Goal: Transaction & Acquisition: Purchase product/service

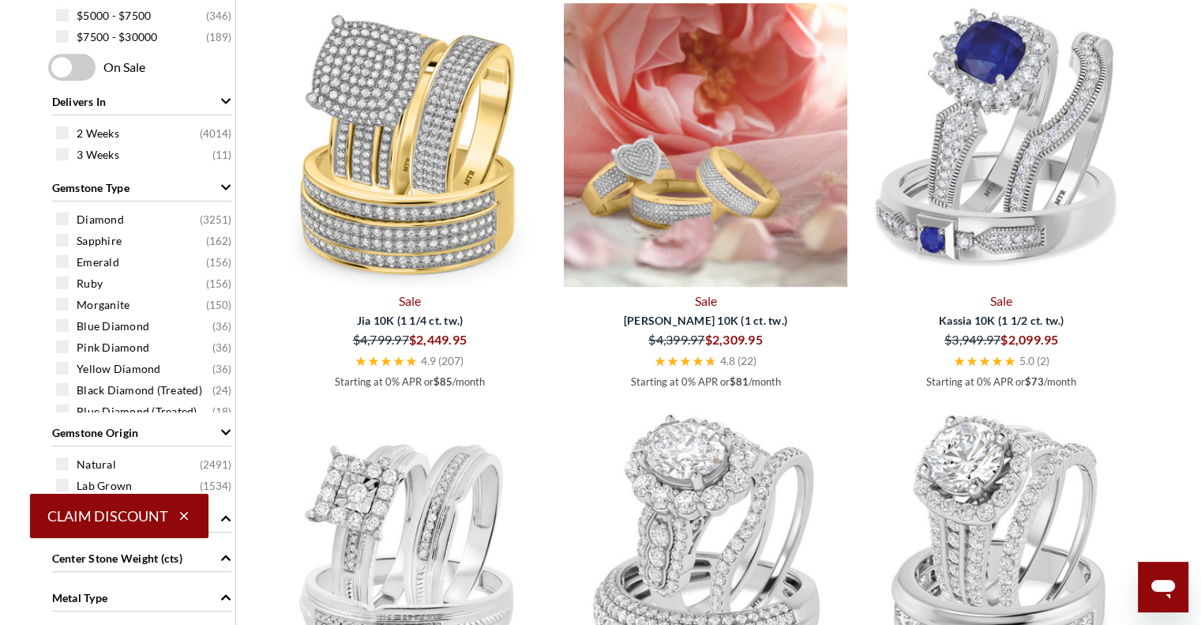
scroll to position [844, 0]
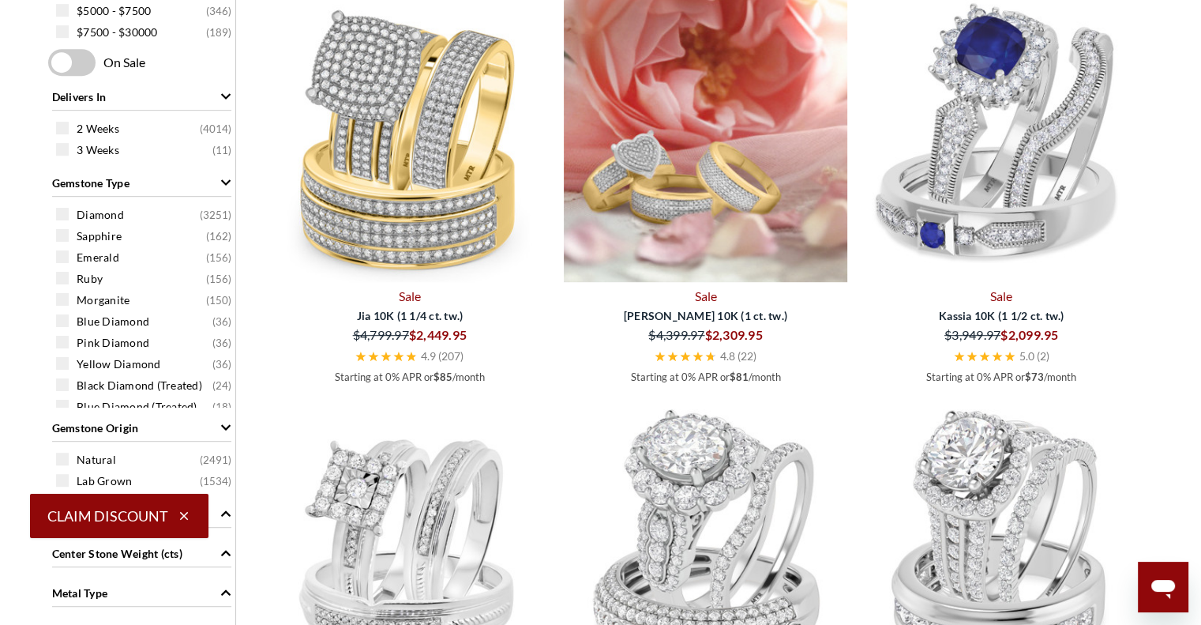
click at [711, 199] on img at bounding box center [706, 140] width 284 height 284
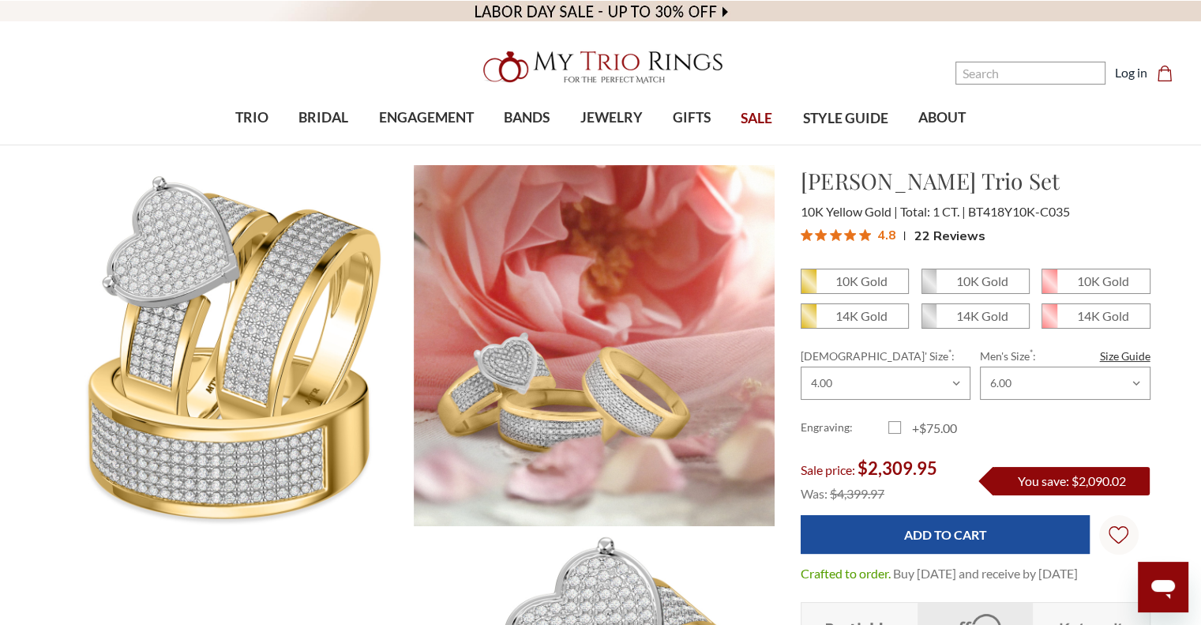
scroll to position [145, 0]
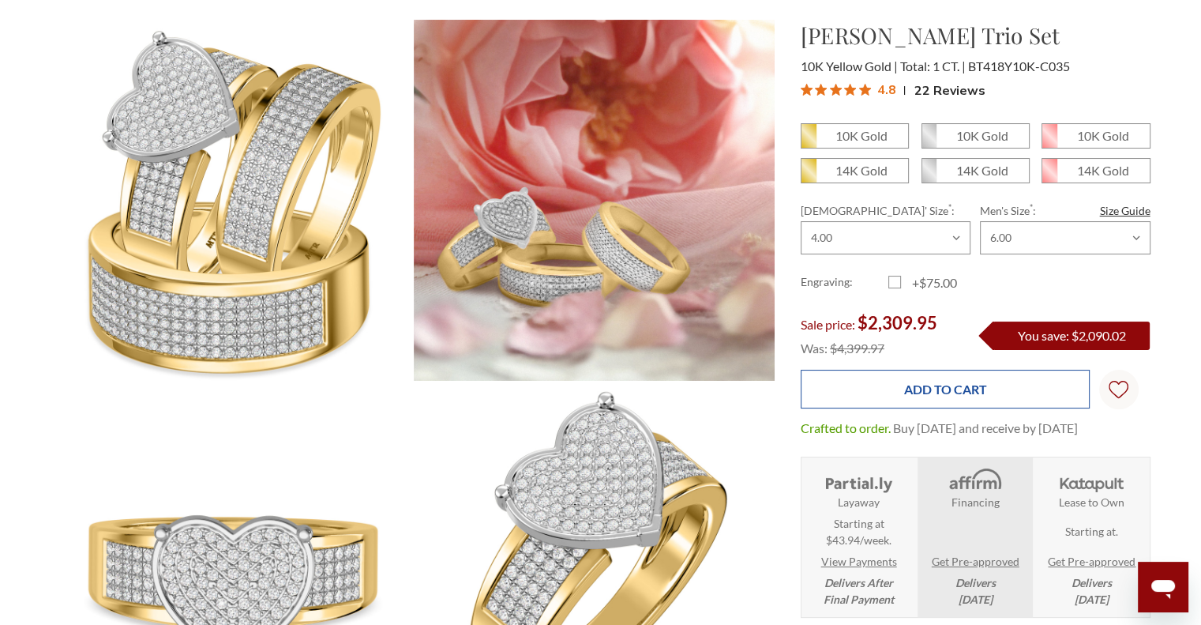
click at [887, 375] on input "Add to Cart" at bounding box center [945, 389] width 289 height 39
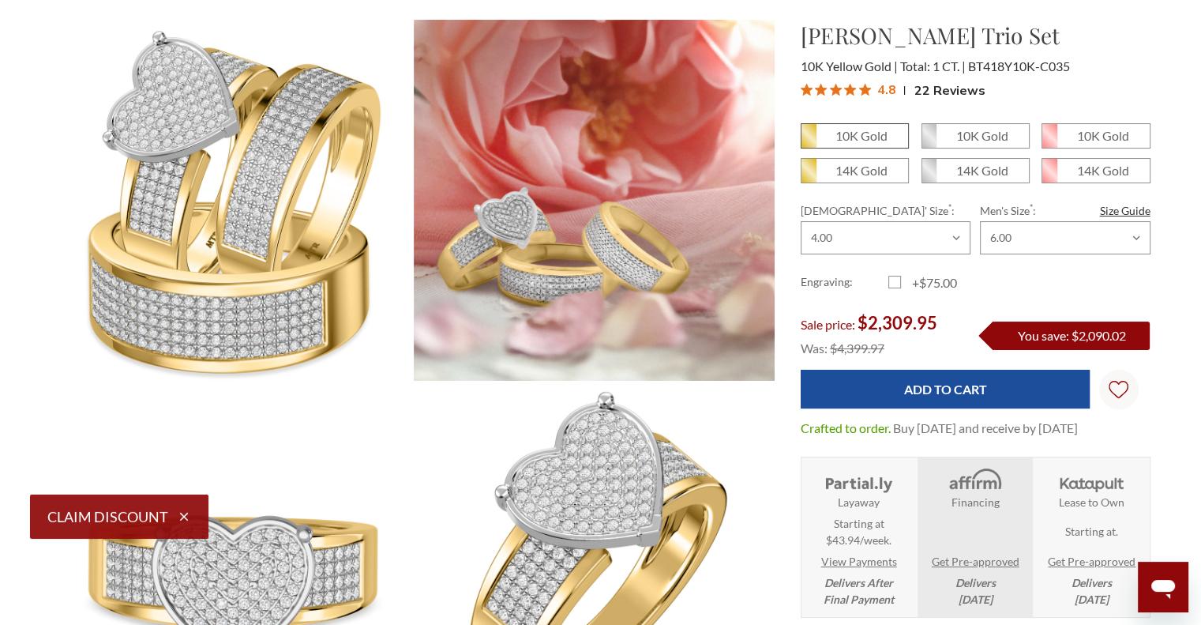
click at [874, 131] on em "10K Gold" at bounding box center [862, 135] width 52 height 15
click at [808, 141] on input "10K Gold" at bounding box center [807, 141] width 1 height 1
radio input "true"
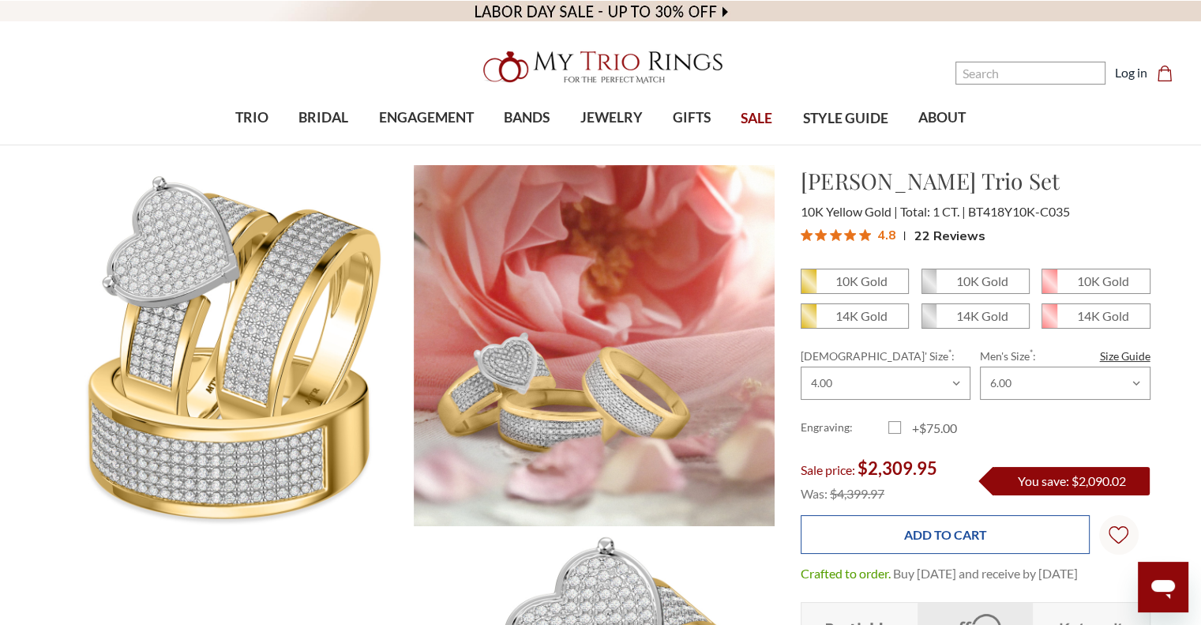
click at [950, 515] on input "Add to Cart" at bounding box center [945, 534] width 289 height 39
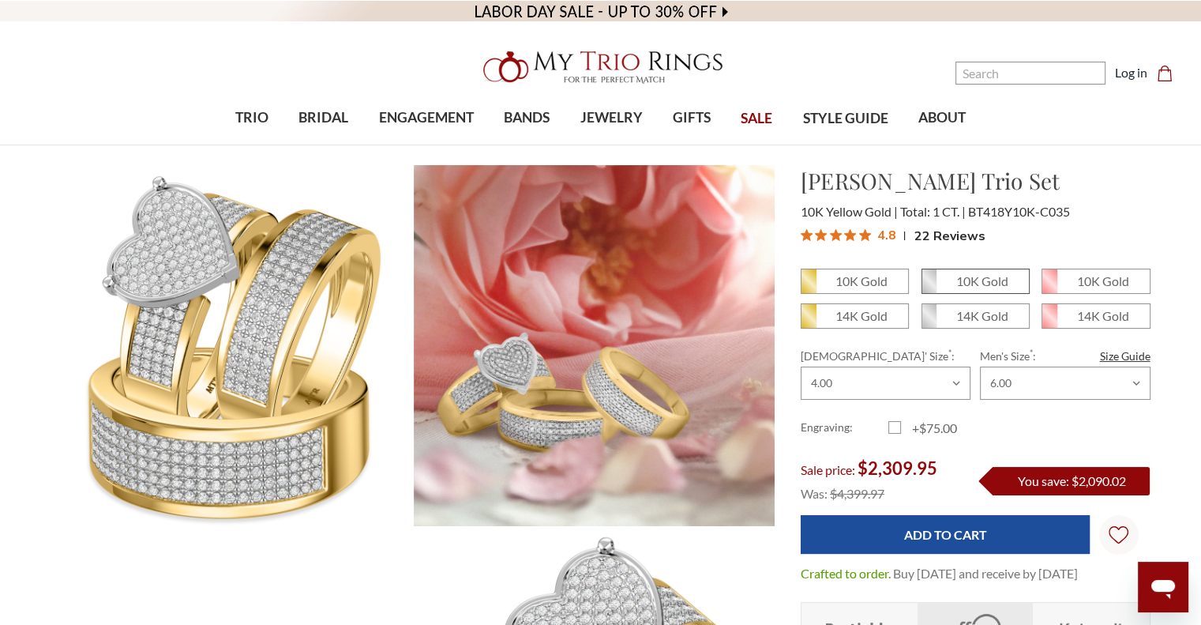
click at [961, 287] on em "10K Gold" at bounding box center [982, 280] width 52 height 15
click at [929, 287] on input "10K Gold" at bounding box center [928, 287] width 1 height 1
radio input "true"
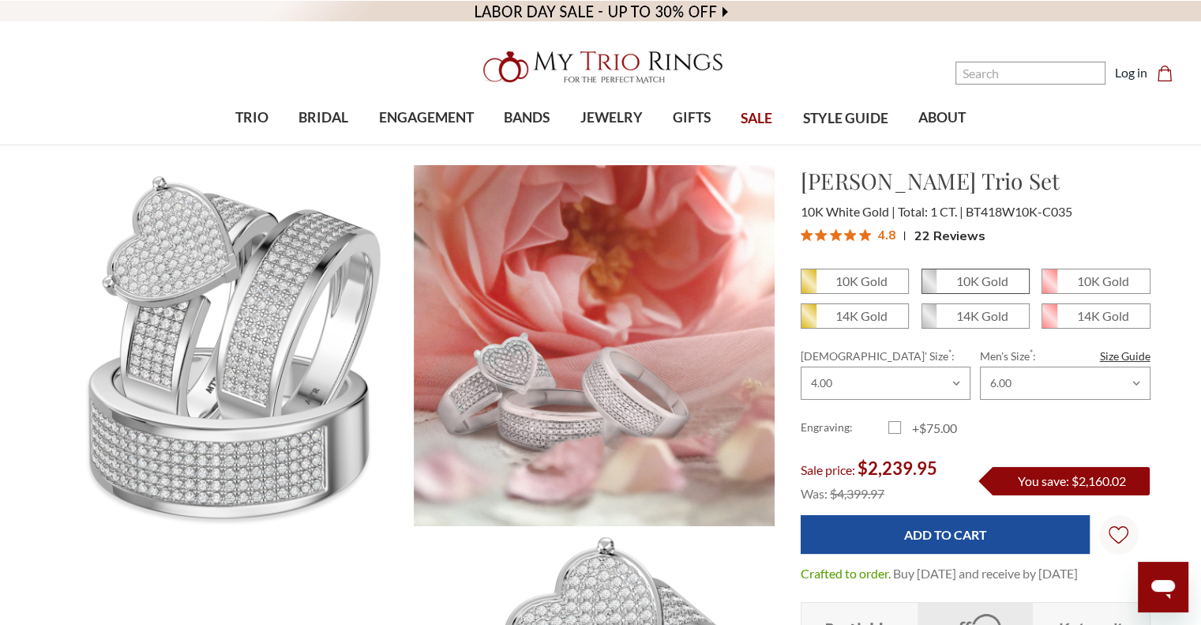
click at [989, 276] on em "10K Gold" at bounding box center [982, 280] width 52 height 15
click at [929, 287] on input "10K Gold" at bounding box center [928, 287] width 1 height 1
radio input "true"
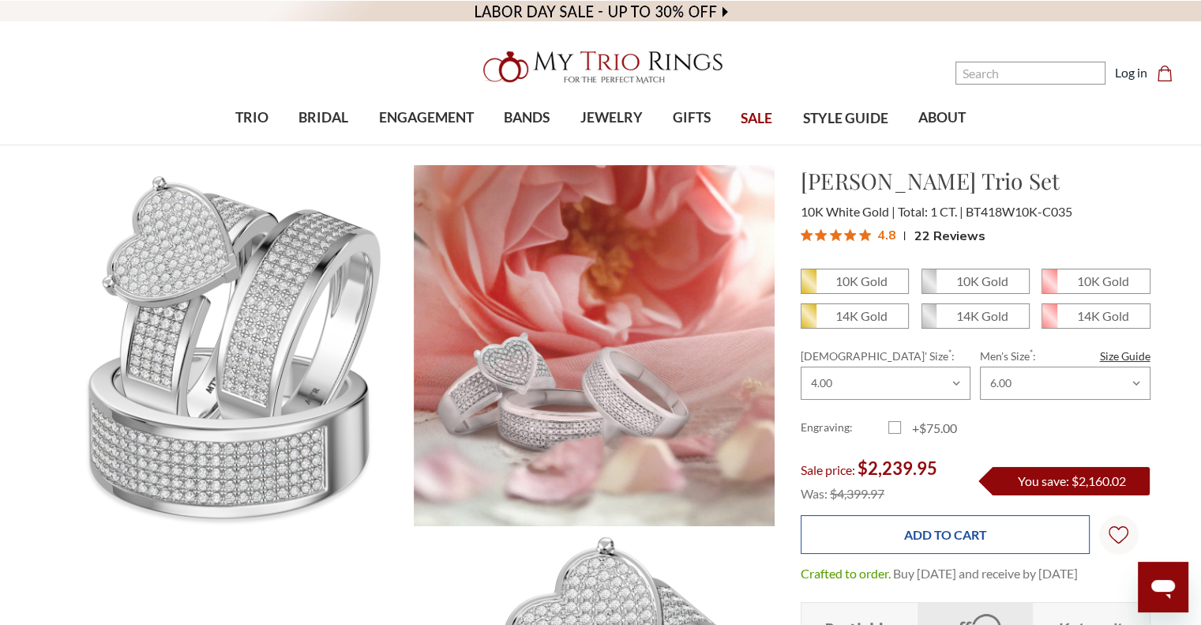
click at [927, 534] on input "Add to Cart" at bounding box center [945, 534] width 289 height 39
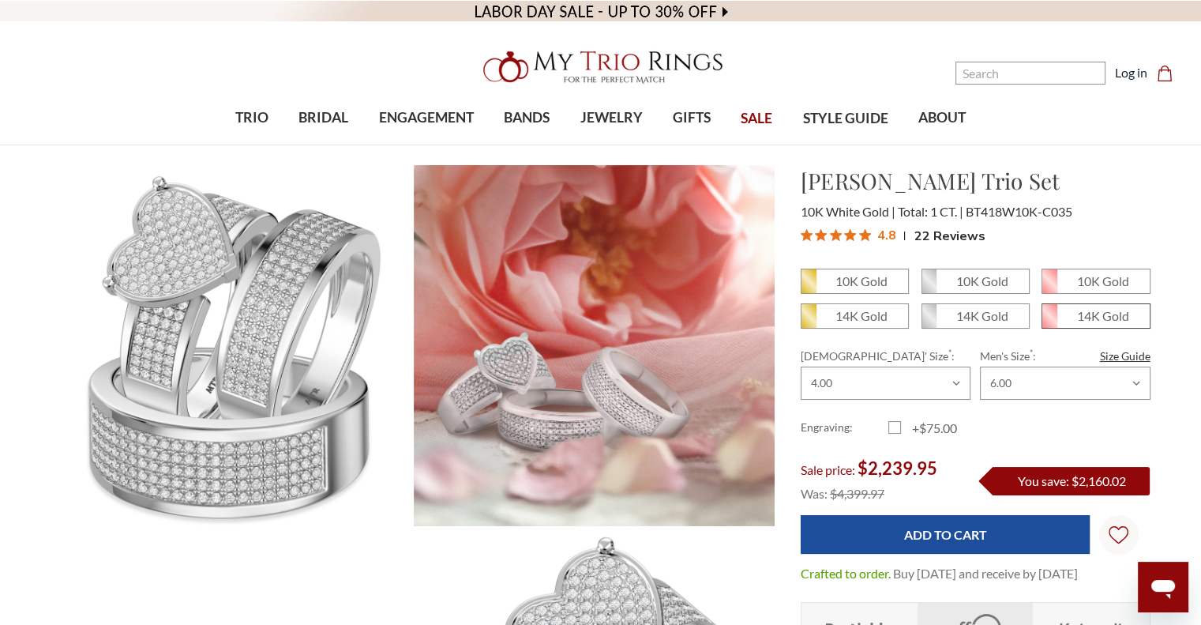
click at [1091, 308] on em "14K Gold" at bounding box center [1103, 315] width 52 height 15
click at [1049, 321] on input "14K Gold" at bounding box center [1048, 321] width 1 height 1
radio input "true"
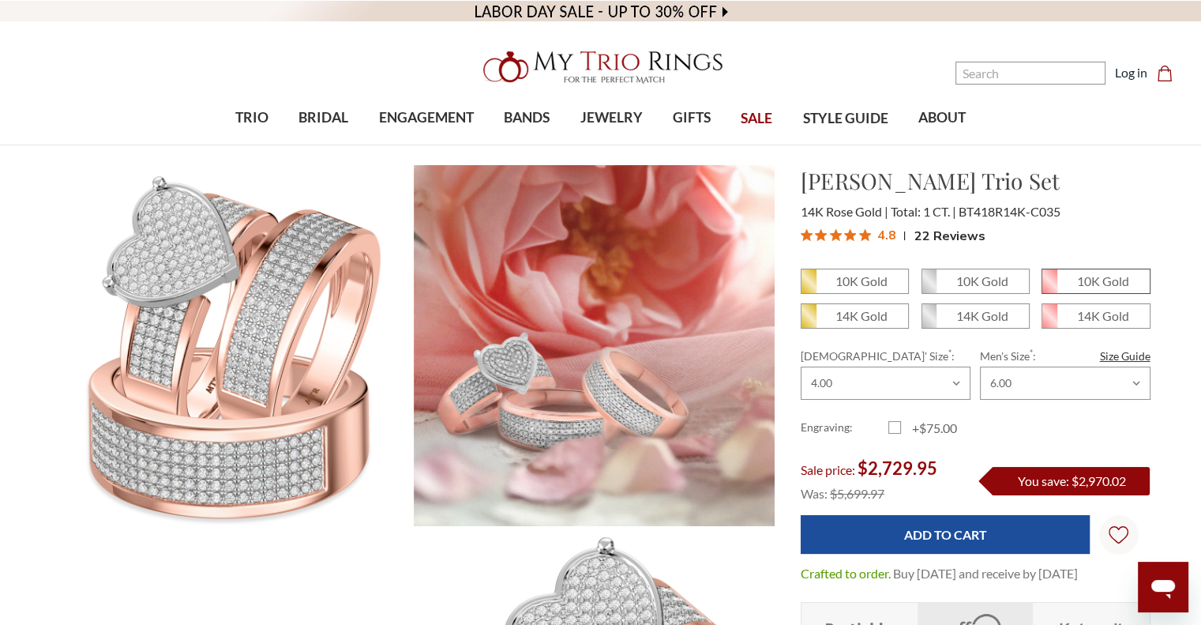
click at [1087, 274] on em "10K Gold" at bounding box center [1103, 280] width 52 height 15
click at [1049, 287] on input "10K Gold" at bounding box center [1048, 287] width 1 height 1
radio input "true"
click at [1072, 324] on span "14K Gold" at bounding box center [1096, 316] width 107 height 24
click at [1049, 322] on input "14K Gold" at bounding box center [1048, 321] width 1 height 1
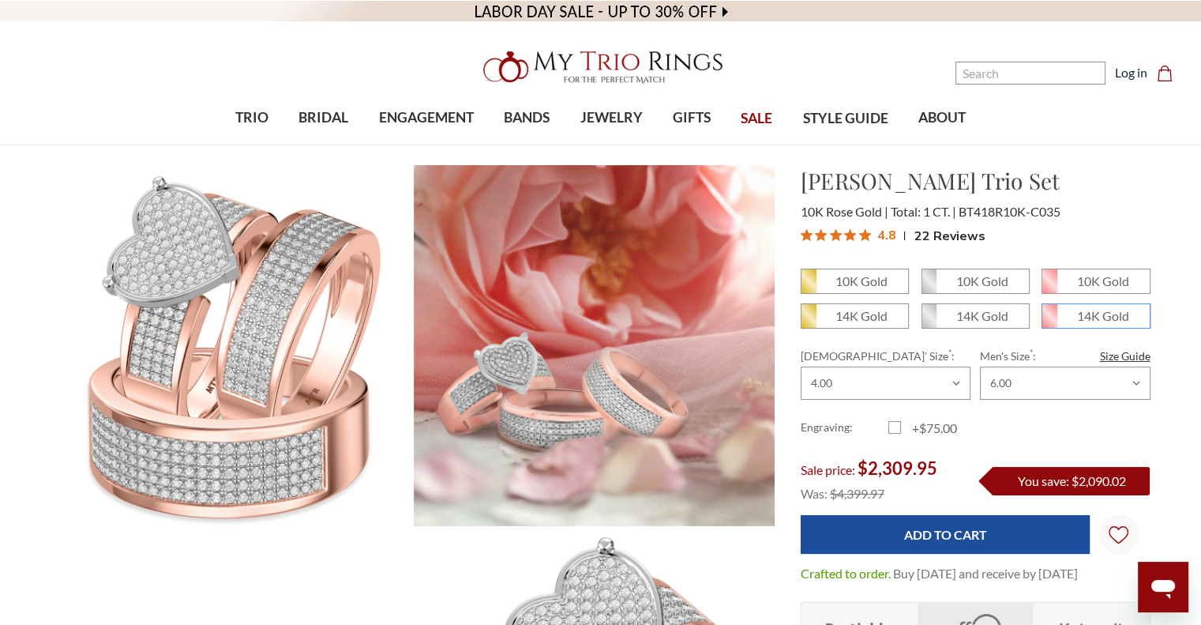
radio input "true"
click at [869, 306] on span "14K Gold" at bounding box center [855, 316] width 107 height 24
click at [808, 321] on input "14K Gold" at bounding box center [807, 321] width 1 height 1
radio input "true"
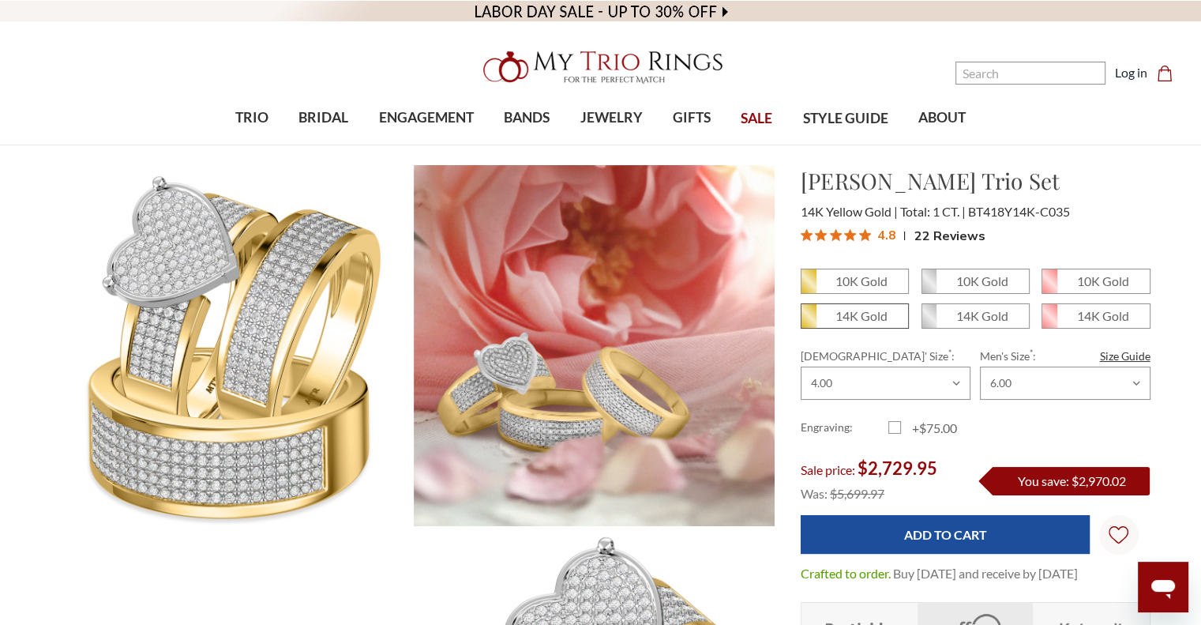
click at [888, 314] on span "14K Gold" at bounding box center [855, 316] width 107 height 24
click at [808, 321] on input "14K Gold" at bounding box center [807, 321] width 1 height 1
radio input "true"
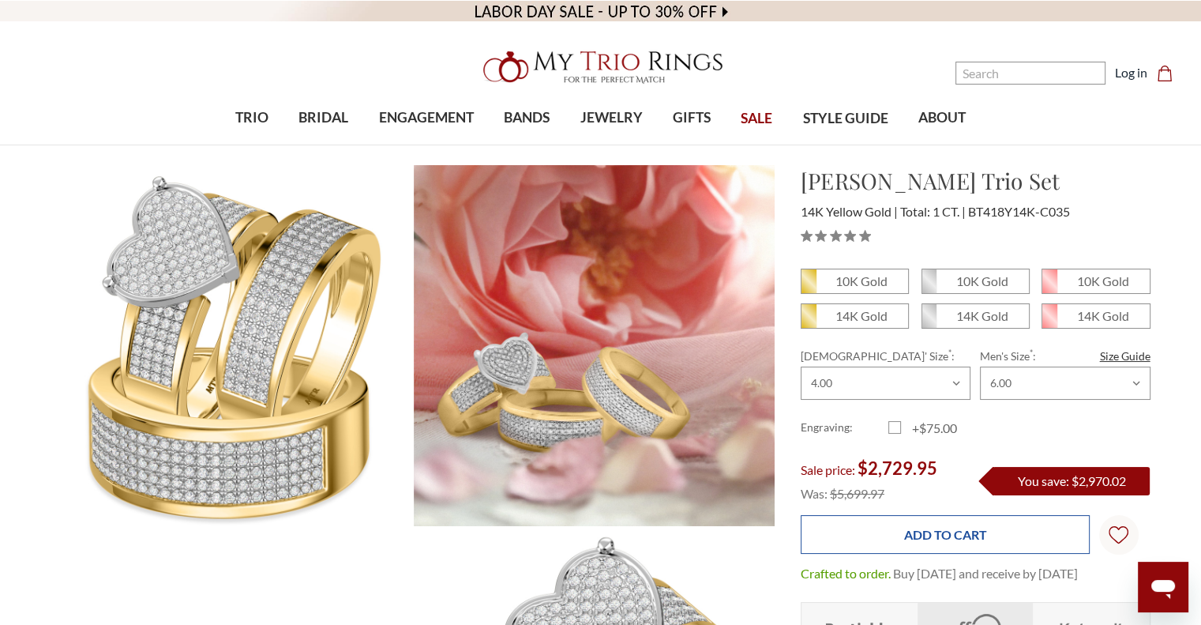
click at [959, 539] on input "Add to Cart" at bounding box center [945, 534] width 289 height 39
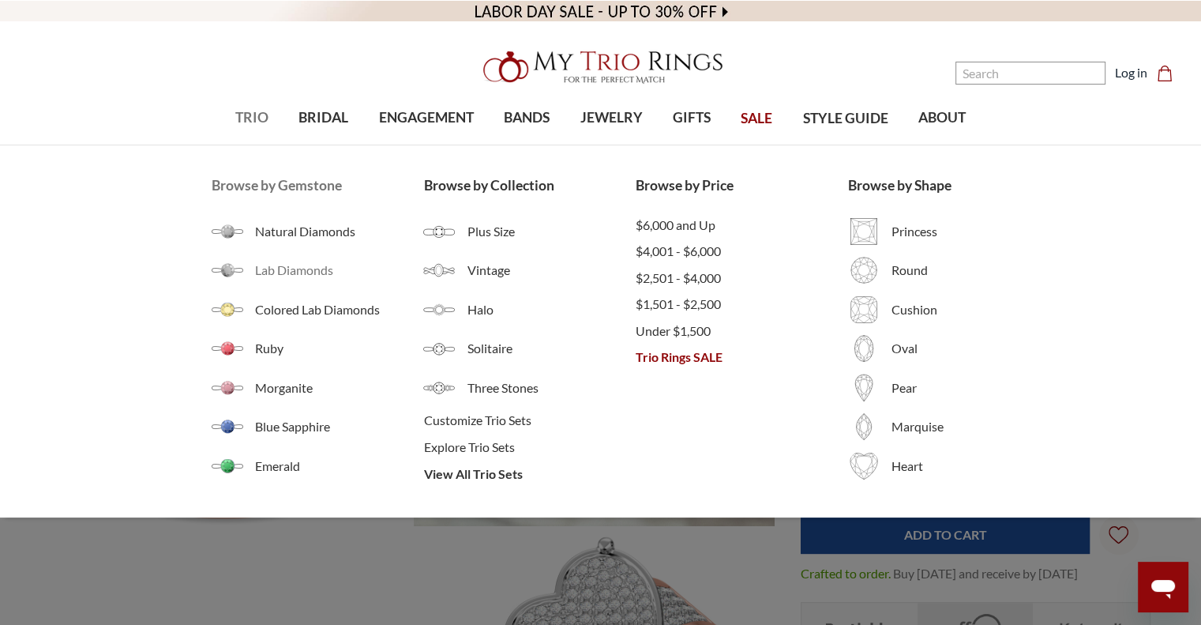
click at [299, 267] on span "Lab Diamonds" at bounding box center [339, 270] width 169 height 19
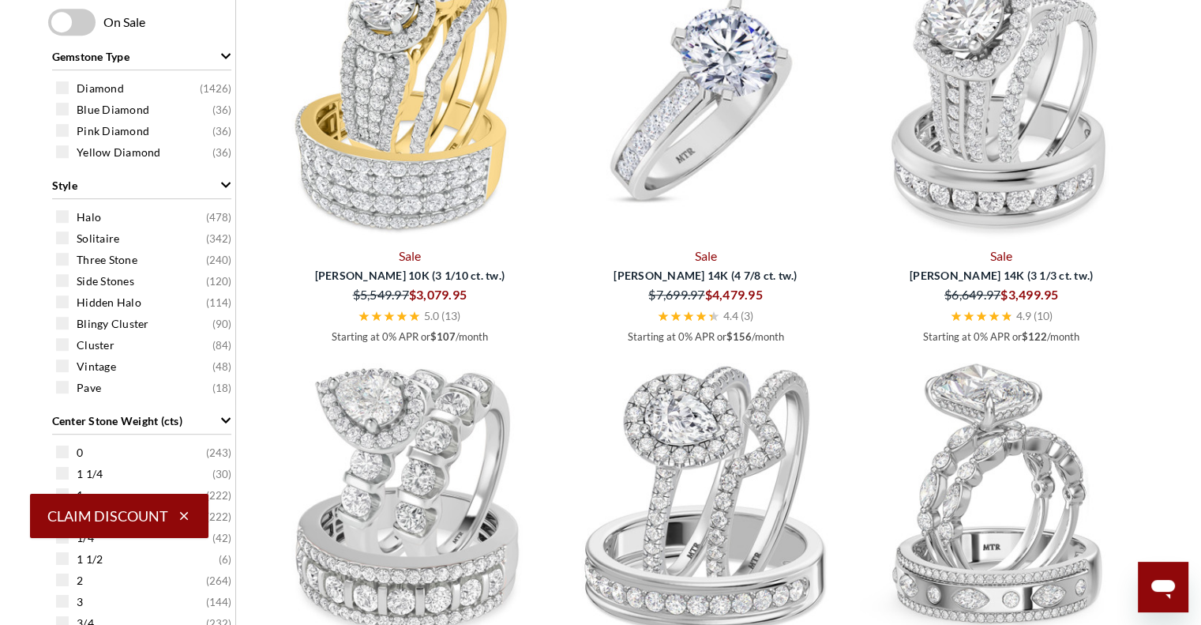
scroll to position [828, 0]
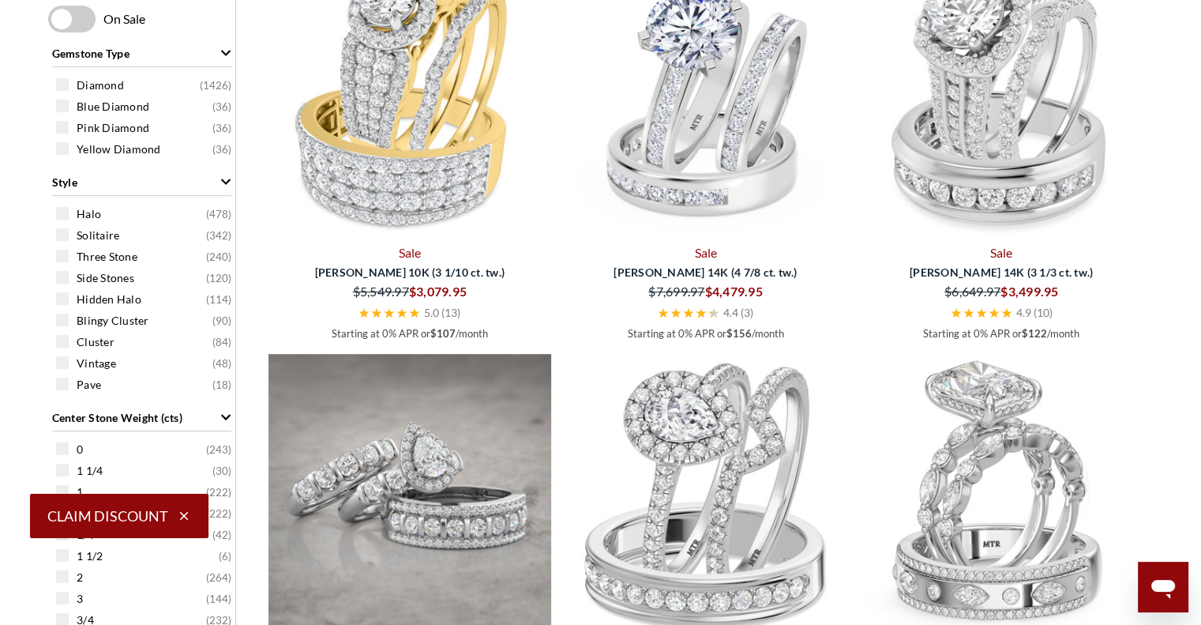
click at [483, 407] on img at bounding box center [411, 496] width 284 height 284
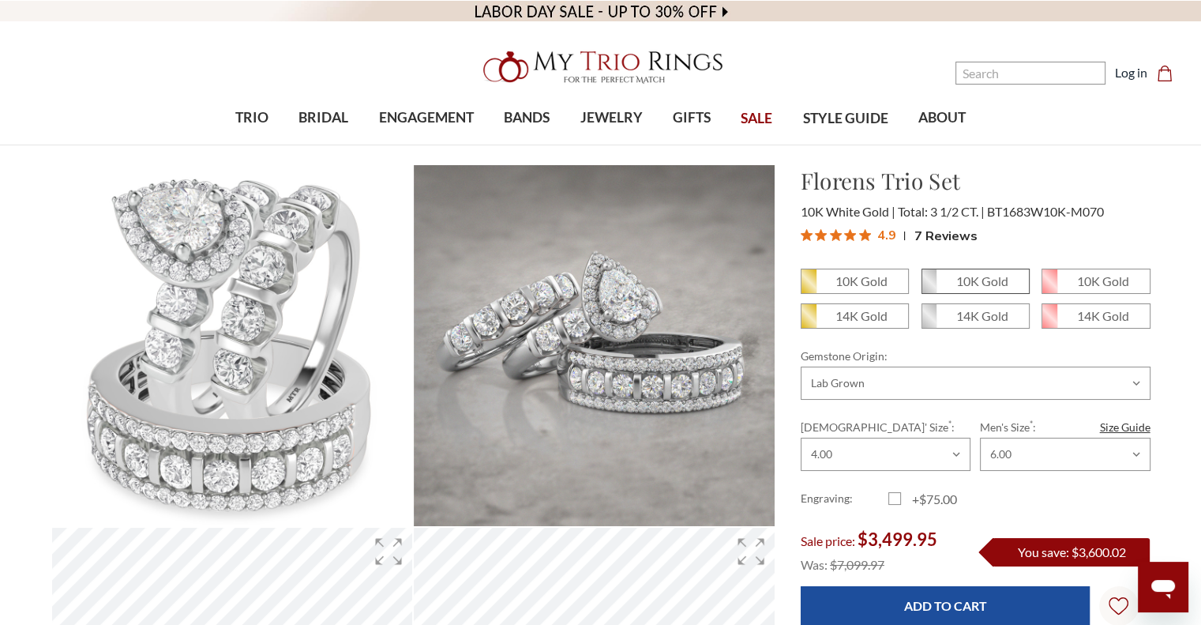
click at [1013, 280] on span "10K Gold" at bounding box center [975, 281] width 107 height 24
click at [929, 287] on input "10K Gold" at bounding box center [928, 287] width 1 height 1
radio input "true"
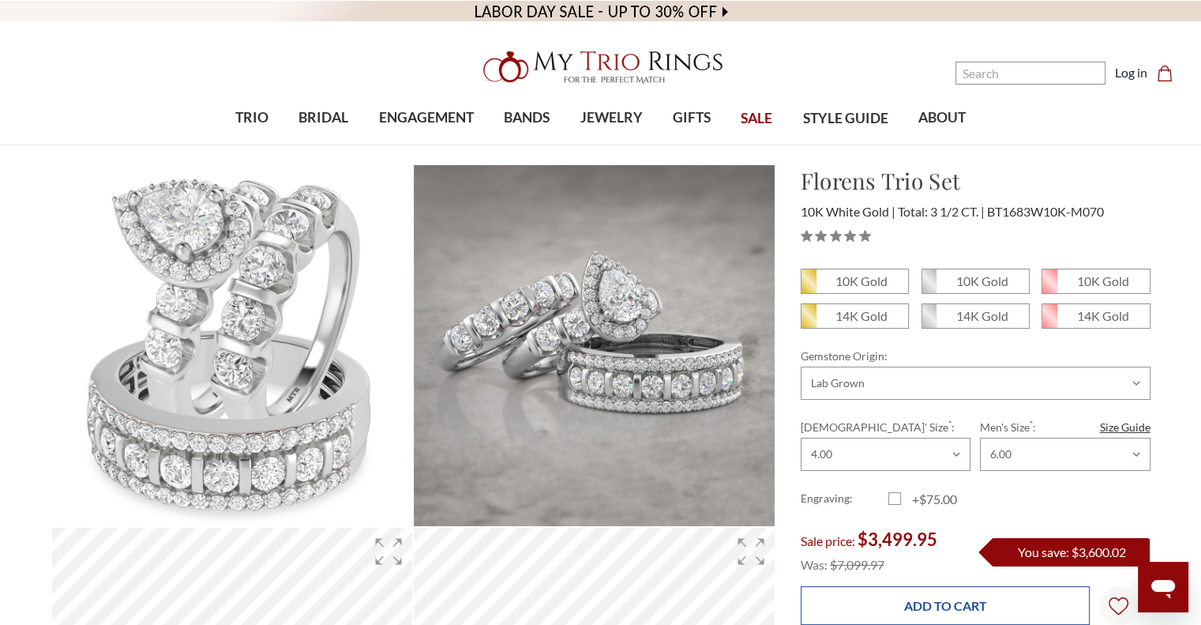
click at [934, 607] on input "Add to Cart" at bounding box center [945, 605] width 289 height 39
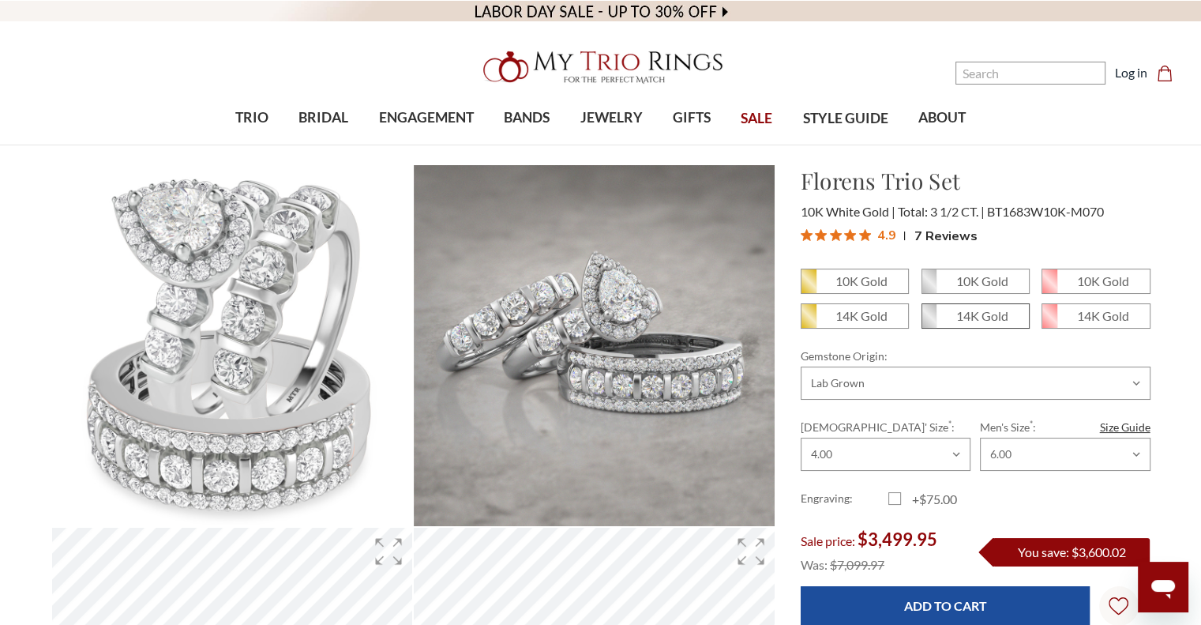
click at [960, 314] on em "14K Gold" at bounding box center [982, 315] width 52 height 15
click at [929, 321] on input "14K Gold" at bounding box center [928, 321] width 1 height 1
radio input "true"
click at [967, 319] on em "14K Gold" at bounding box center [982, 315] width 52 height 15
click at [929, 321] on input "14K Gold" at bounding box center [928, 321] width 1 height 1
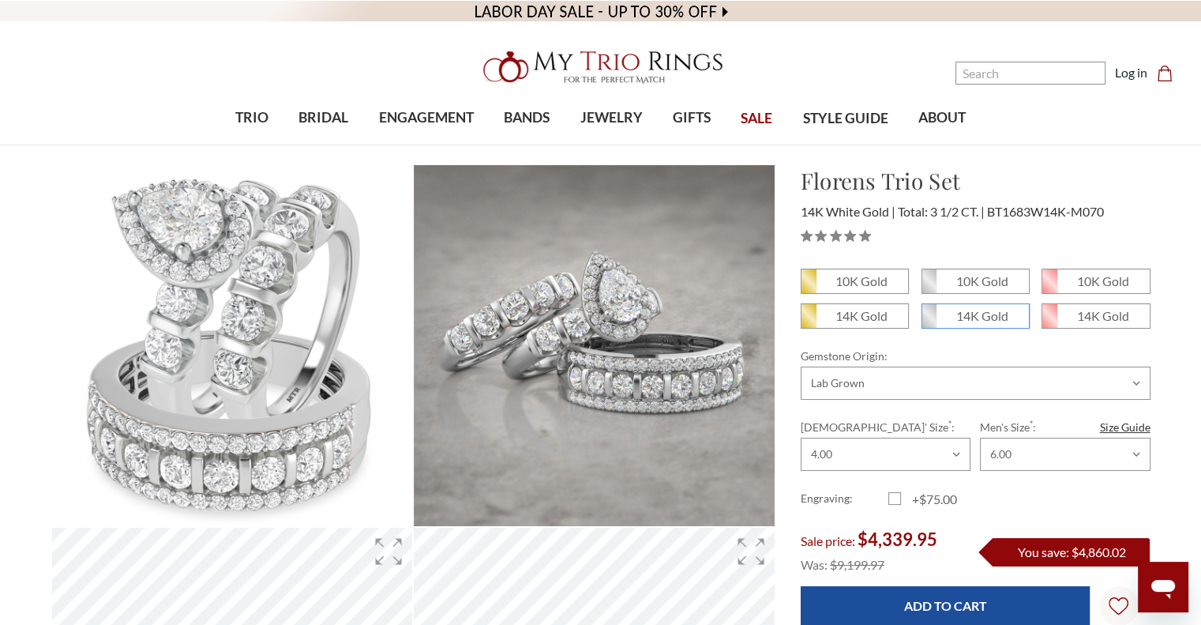
radio input "true"
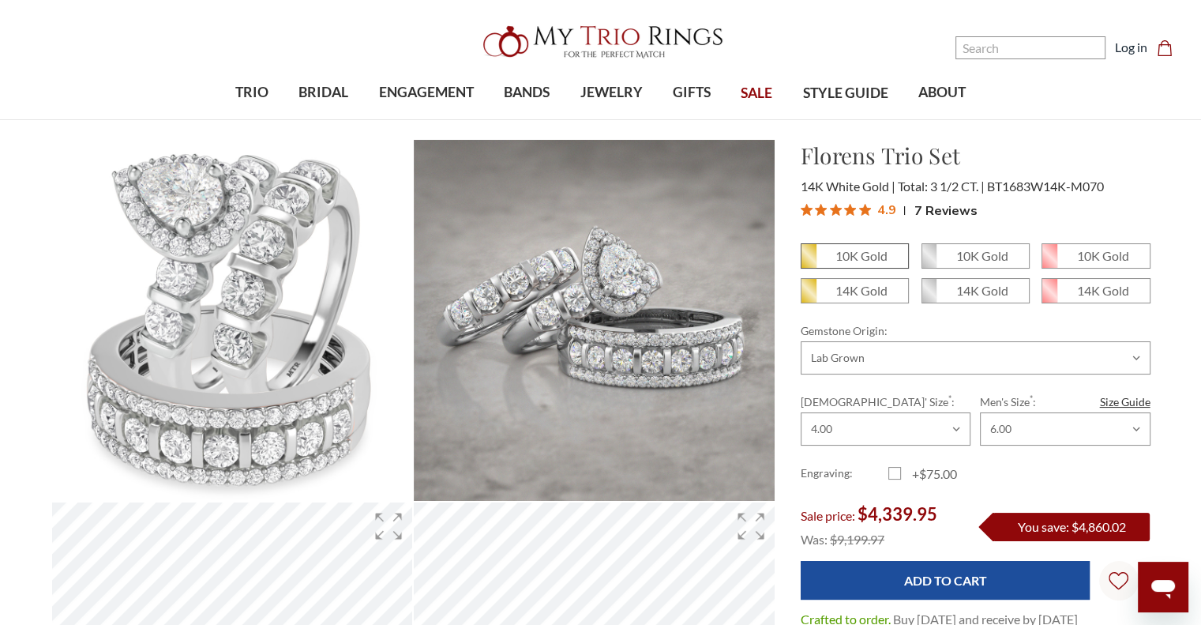
click at [846, 252] on em "10K Gold" at bounding box center [862, 255] width 52 height 15
click at [808, 261] on input "10K Gold" at bounding box center [807, 261] width 1 height 1
radio input "true"
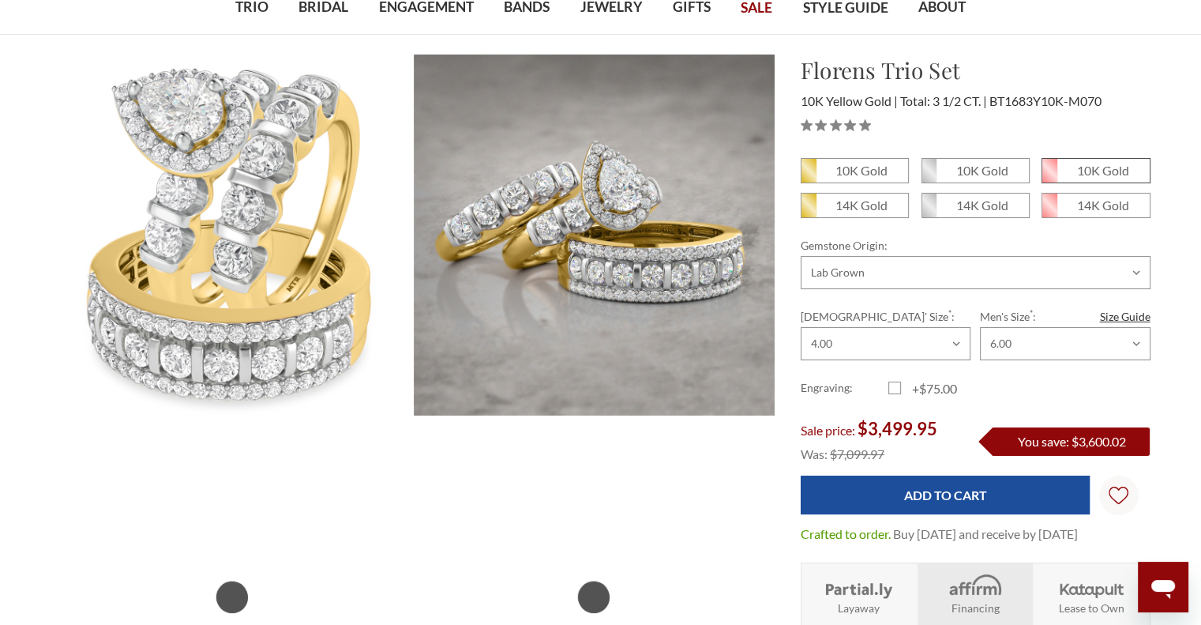
click at [1114, 164] on em "10K Gold" at bounding box center [1103, 170] width 52 height 15
click at [1049, 176] on input "10K Gold" at bounding box center [1048, 176] width 1 height 1
radio input "true"
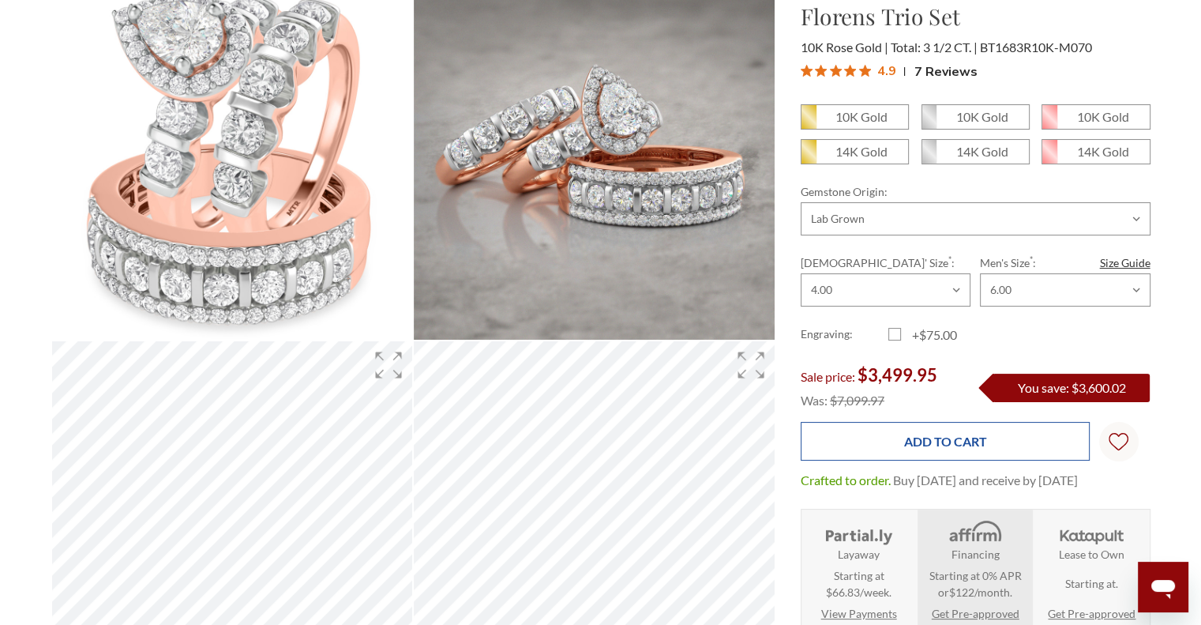
click at [934, 430] on input "Add to Cart" at bounding box center [945, 441] width 289 height 39
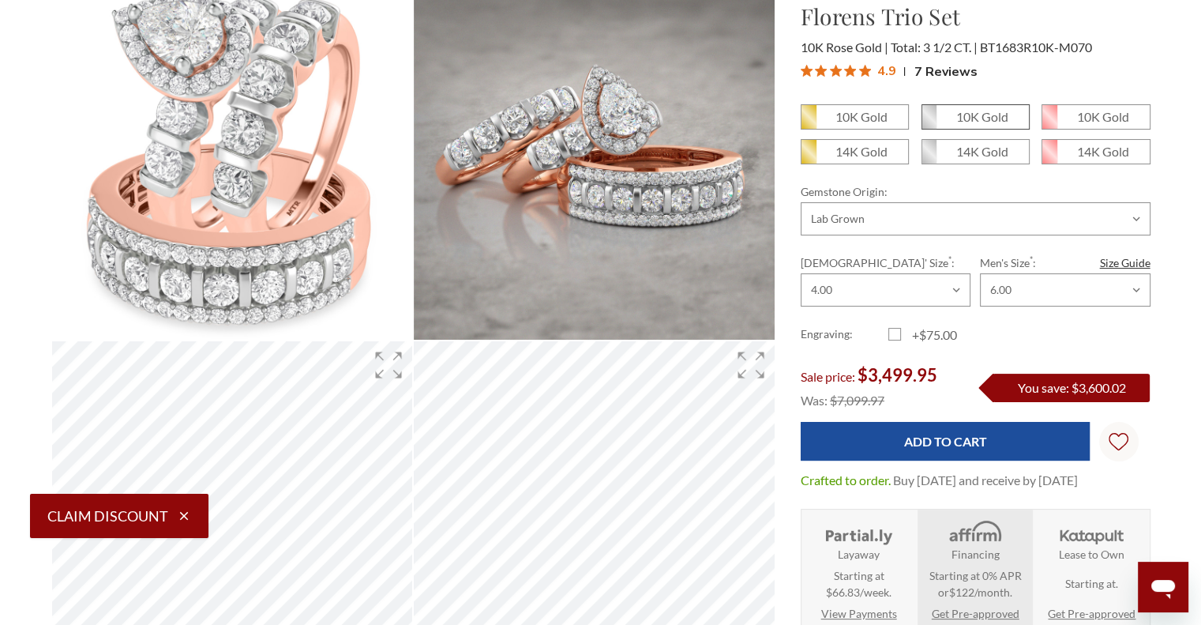
click at [945, 119] on span "10K Gold" at bounding box center [975, 117] width 107 height 24
click at [929, 122] on input "10K Gold" at bounding box center [928, 122] width 1 height 1
radio input "true"
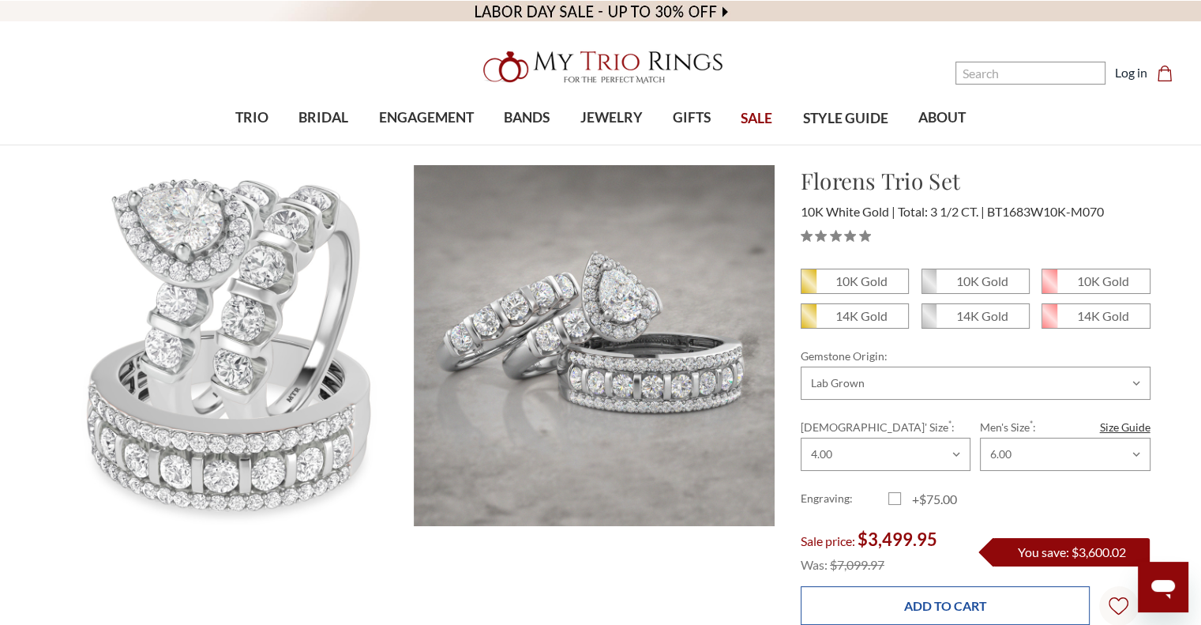
click at [933, 598] on input "Add to Cart" at bounding box center [945, 605] width 289 height 39
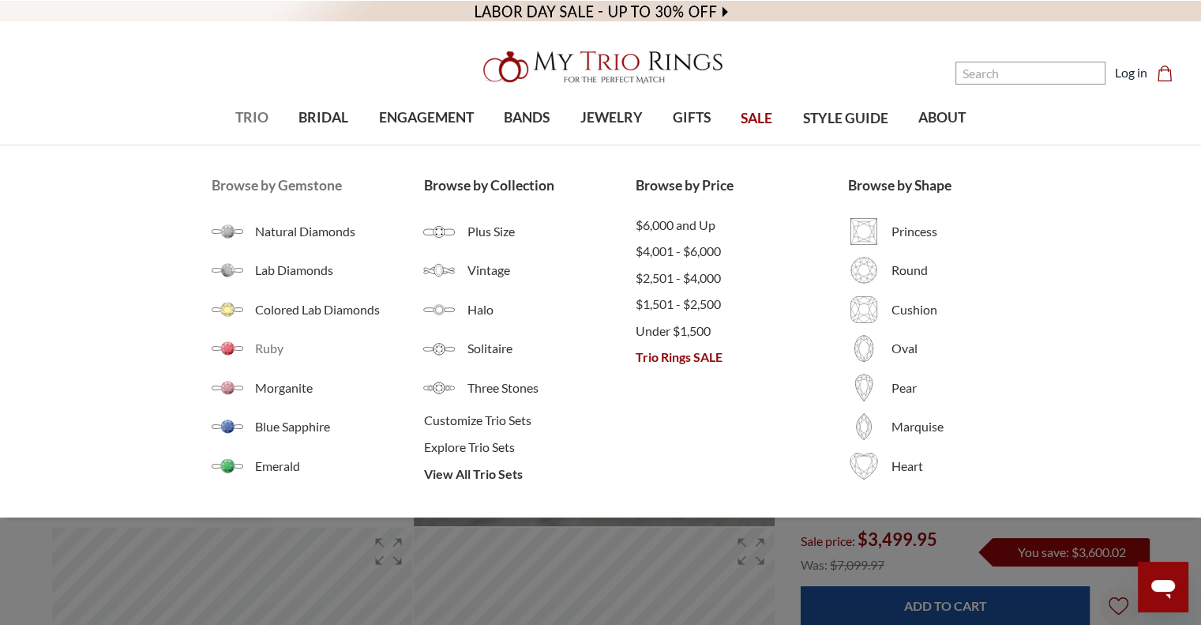
click at [261, 346] on span "Ruby" at bounding box center [339, 348] width 169 height 19
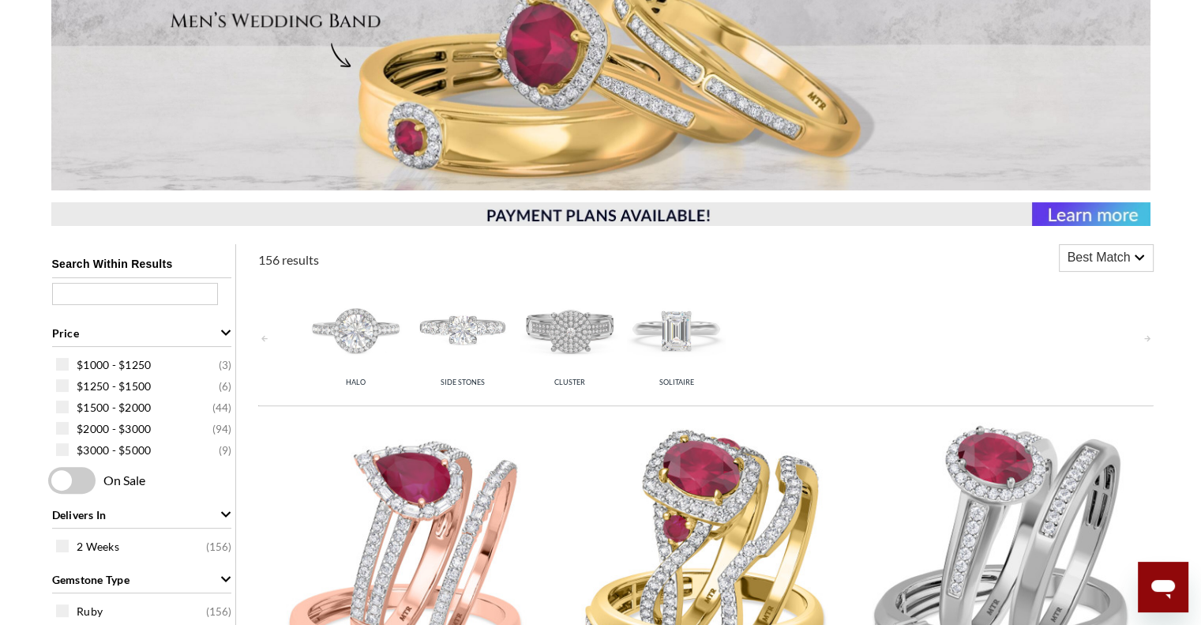
scroll to position [730, 0]
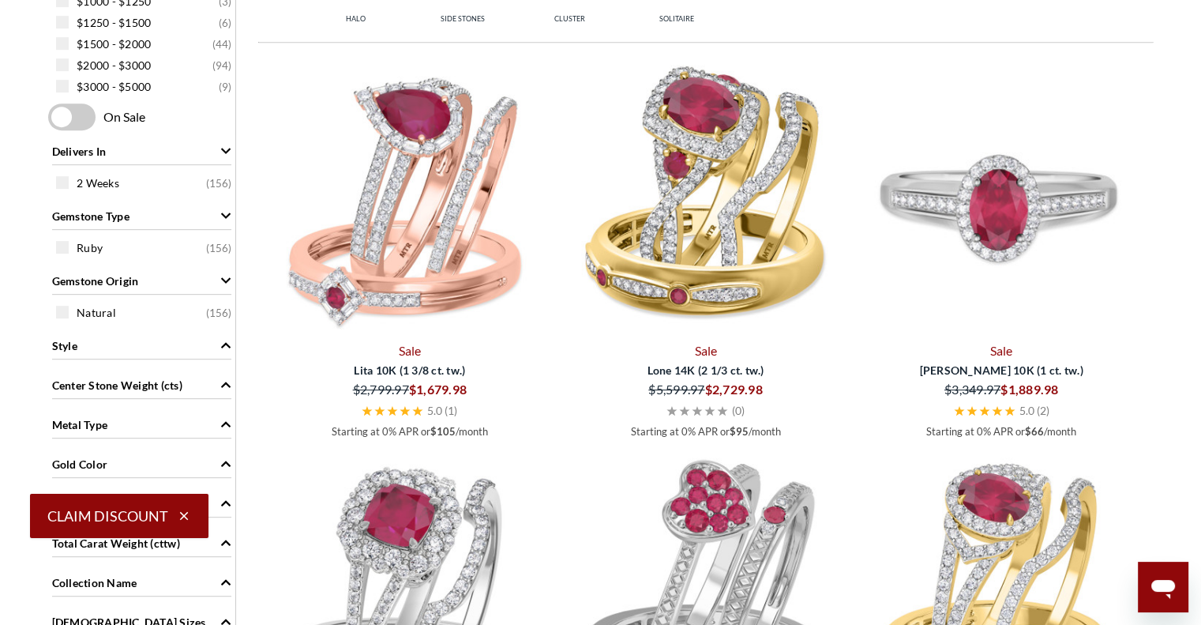
click at [1002, 242] on img at bounding box center [1002, 195] width 284 height 284
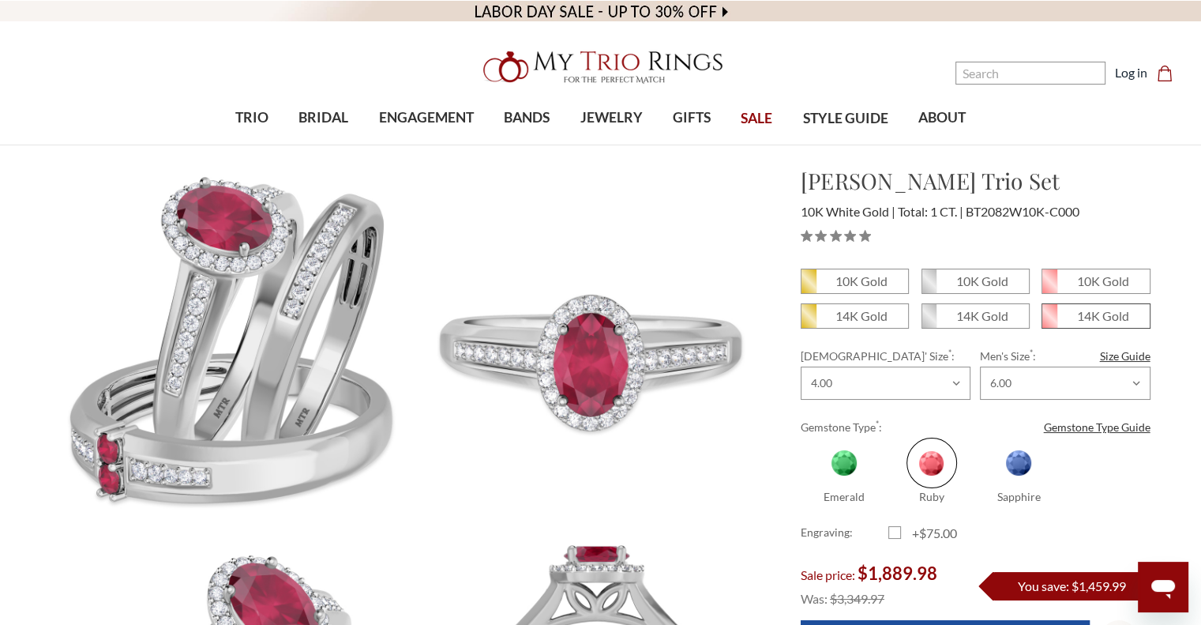
click at [1099, 321] on em "14K Gold" at bounding box center [1103, 315] width 52 height 15
click at [1049, 321] on input "14K Gold" at bounding box center [1048, 321] width 1 height 1
radio input "true"
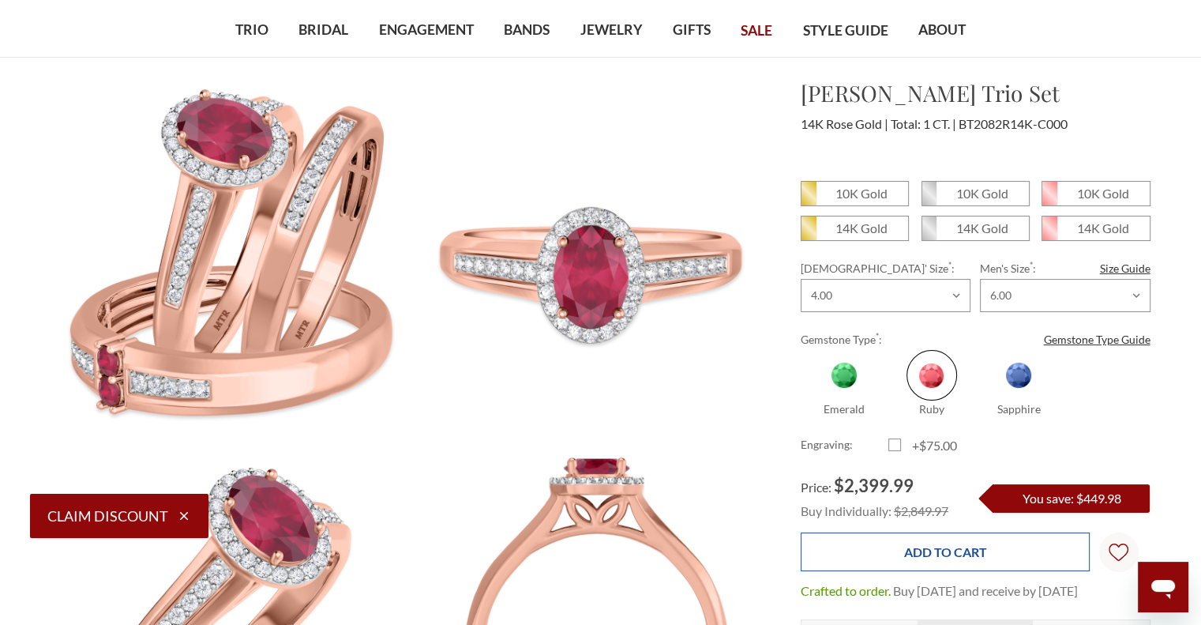
click at [941, 543] on input "Add to Cart" at bounding box center [945, 551] width 289 height 39
